Goal: Navigation & Orientation: Find specific page/section

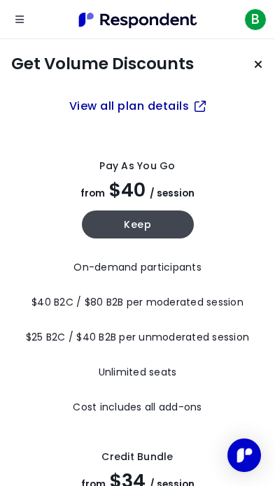
click at [252, 69] on button "Keep current plan" at bounding box center [258, 64] width 28 height 28
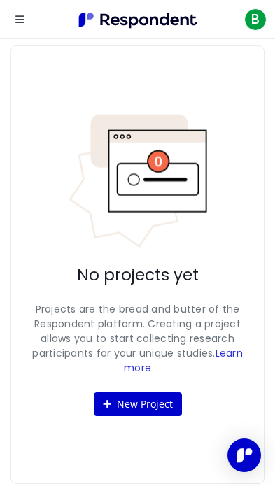
scroll to position [27, 0]
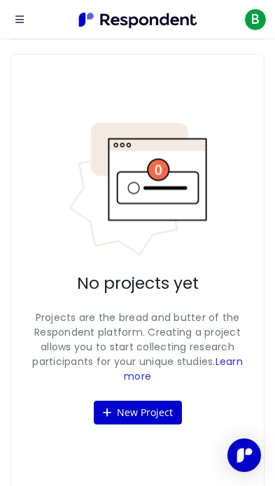
click at [148, 425] on button "New Project" at bounding box center [138, 413] width 88 height 24
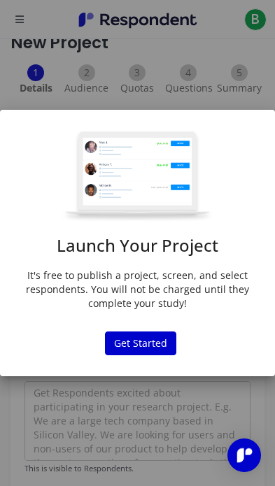
click at [160, 332] on button "Get Started" at bounding box center [140, 344] width 71 height 24
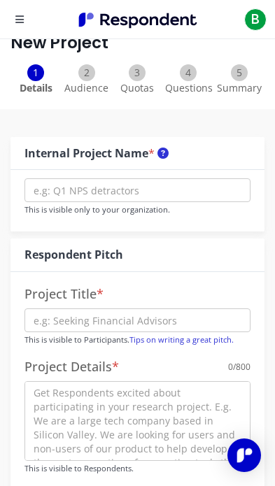
click at [14, 24] on button "Open navigation" at bounding box center [20, 20] width 28 height 28
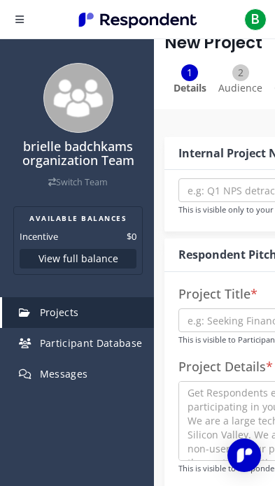
click at [136, 343] on span "Participant Database" at bounding box center [91, 343] width 103 height 13
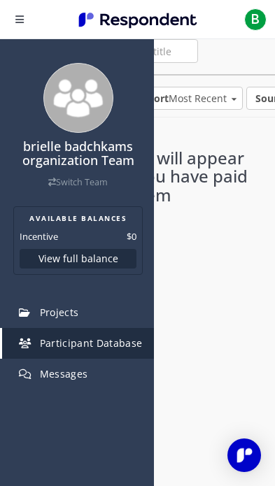
scroll to position [0, 141]
click at [100, 179] on link "Switch Team" at bounding box center [77, 182] width 59 height 12
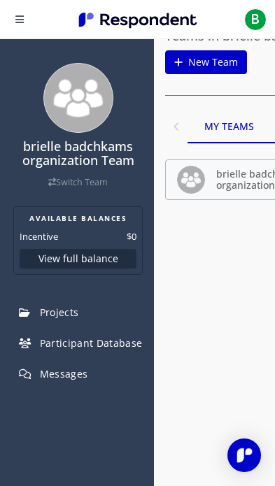
click at [174, 136] on md-prev-button "Previous Page" at bounding box center [176, 127] width 22 height 34
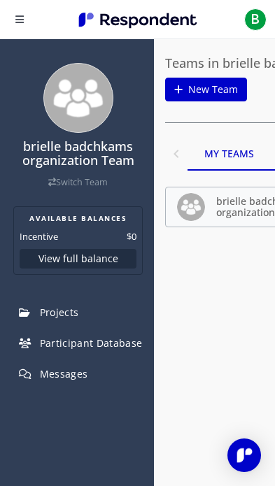
click at [250, 454] on img "Open Intercom Messenger" at bounding box center [244, 455] width 17 height 17
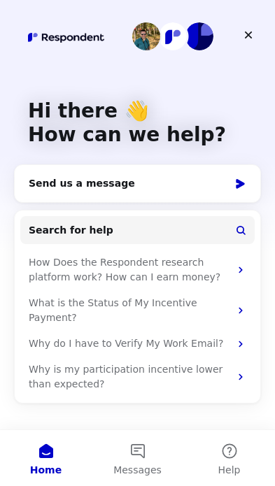
click at [236, 451] on button "Help" at bounding box center [229, 458] width 92 height 56
